Goal: Information Seeking & Learning: Find specific fact

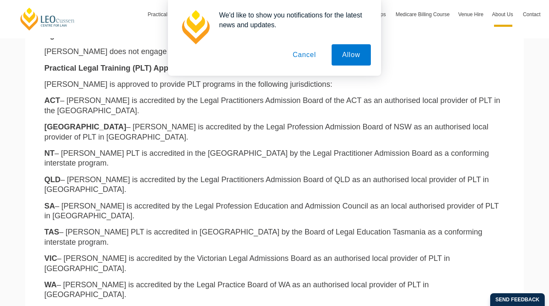
scroll to position [433, 0]
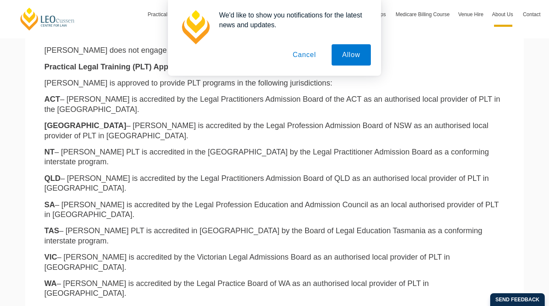
click at [303, 58] on button "Cancel" at bounding box center [304, 54] width 45 height 21
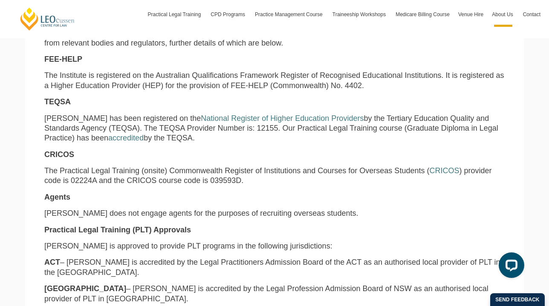
scroll to position [281, 0]
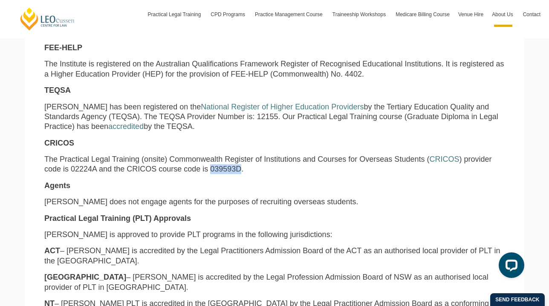
drag, startPoint x: 179, startPoint y: 169, endPoint x: 207, endPoint y: 171, distance: 28.2
click at [207, 171] on p "The Practical Legal Training (onsite) Commonwealth Register of Institutions and…" at bounding box center [274, 165] width 460 height 20
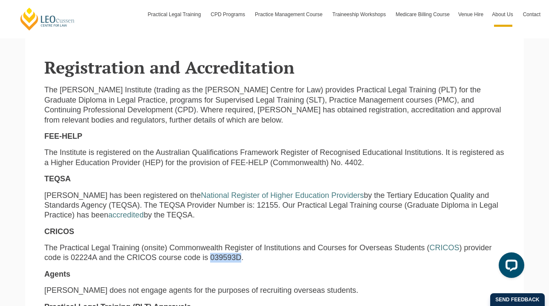
scroll to position [193, 0]
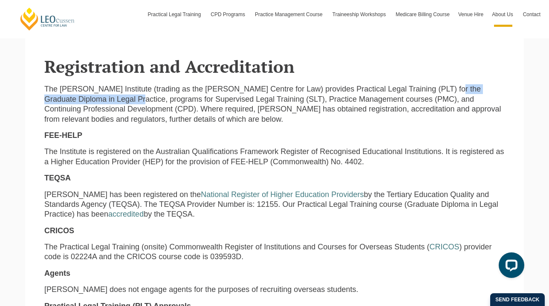
drag, startPoint x: 409, startPoint y: 89, endPoint x: 69, endPoint y: 102, distance: 340.2
click at [69, 102] on p "The [PERSON_NAME] Institute (trading as the [PERSON_NAME] Centre for Law) provi…" at bounding box center [274, 104] width 460 height 40
copy p "Graduate Diploma in Legal Practice"
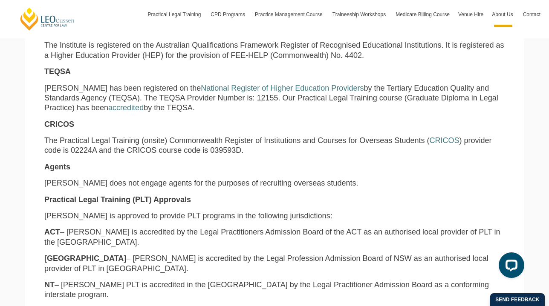
scroll to position [231, 0]
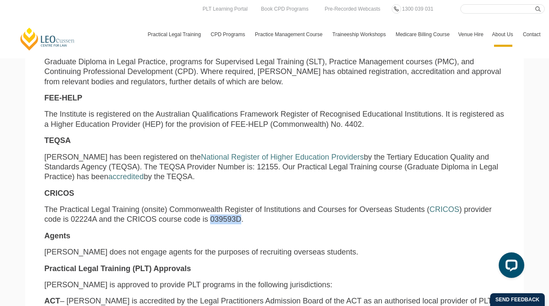
drag, startPoint x: 179, startPoint y: 220, endPoint x: 207, endPoint y: 221, distance: 28.5
click at [207, 221] on p "The Practical Legal Training (onsite) Commonwealth Register of Institutions and…" at bounding box center [274, 215] width 460 height 20
copy p "039593D"
